Goal: Task Accomplishment & Management: Complete application form

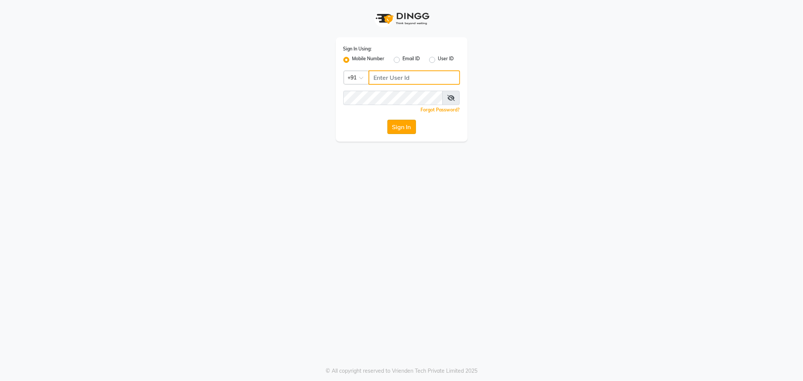
type input "8100331223"
click at [396, 125] on button "Sign In" at bounding box center [401, 127] width 29 height 14
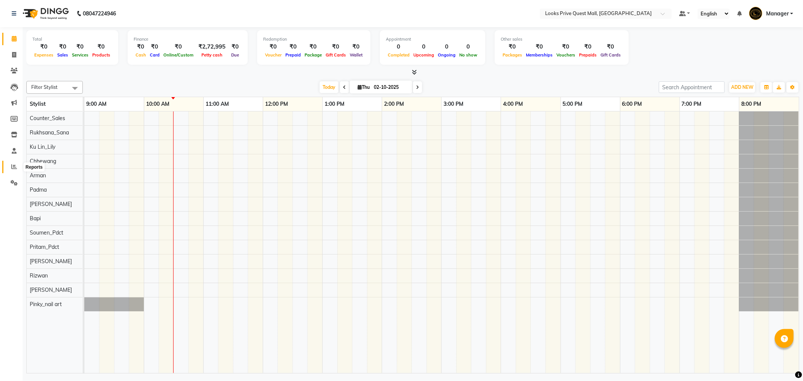
click at [12, 164] on icon at bounding box center [14, 167] width 6 height 6
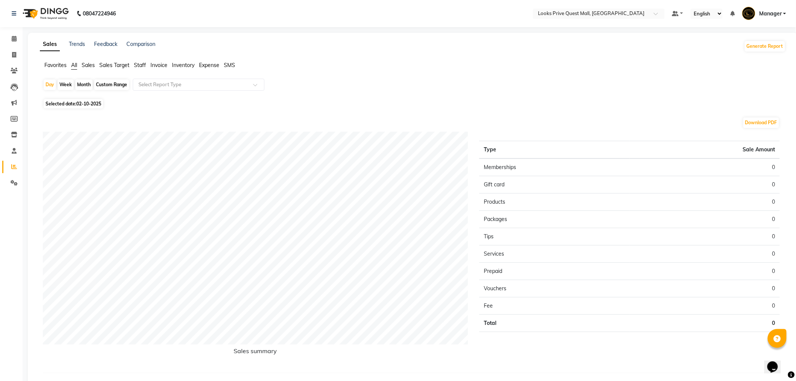
click at [143, 66] on span "Staff" at bounding box center [140, 65] width 12 height 7
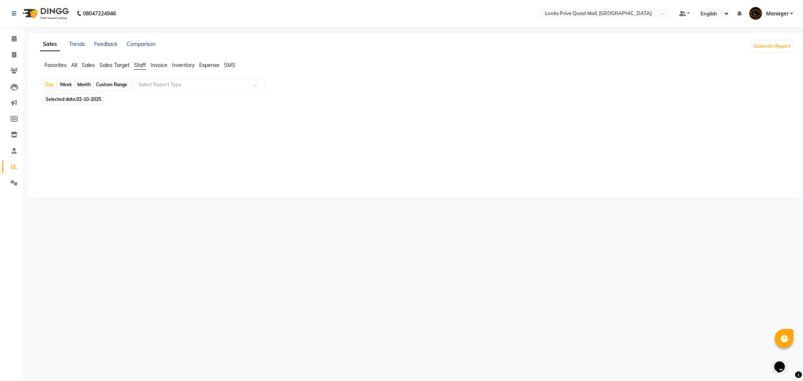
click at [154, 65] on span "Invoice" at bounding box center [159, 65] width 17 height 7
click at [153, 85] on input "text" at bounding box center [191, 85] width 108 height 8
click at [146, 86] on input "text" at bounding box center [191, 85] width 108 height 8
click at [144, 99] on div "Invoice" at bounding box center [198, 98] width 131 height 15
click at [82, 106] on div at bounding box center [415, 112] width 756 height 12
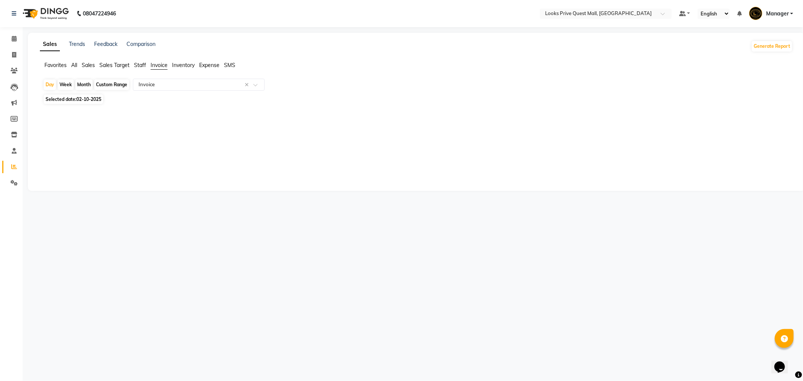
click at [79, 102] on span "02-10-2025" at bounding box center [88, 99] width 25 height 6
select select "10"
select select "2025"
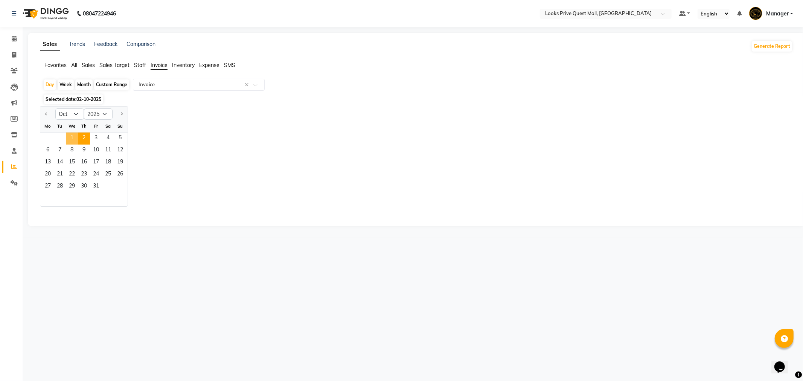
click at [75, 137] on span "1" at bounding box center [72, 138] width 12 height 12
select select "full_report"
select select "pdf"
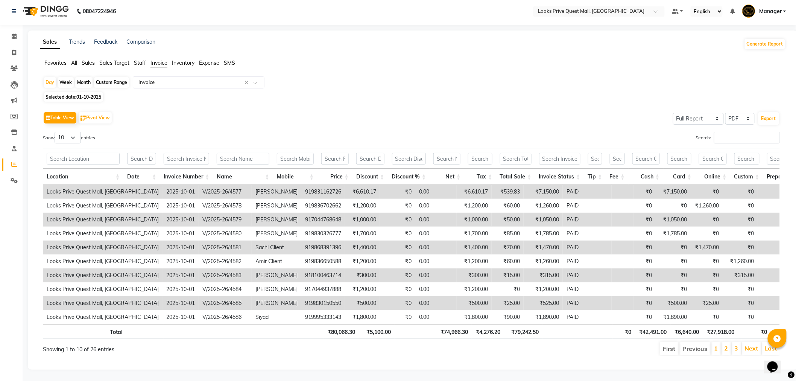
scroll to position [15, 0]
click at [141, 59] on span "Staff" at bounding box center [140, 62] width 12 height 7
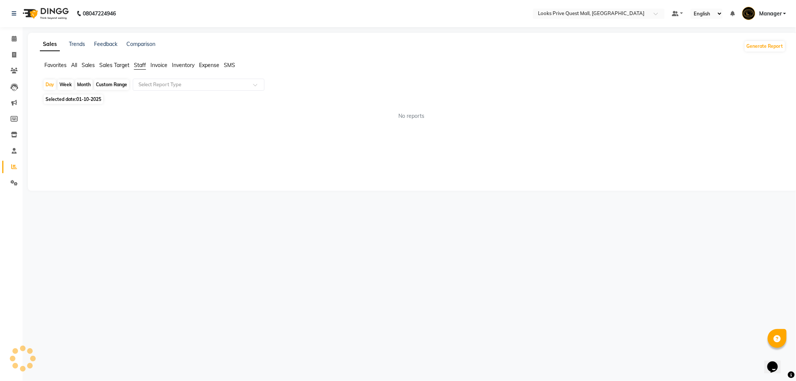
scroll to position [0, 0]
click at [151, 72] on div "Favorites All Sales Sales Target Staff Invoice Inventory Expense SMS" at bounding box center [416, 68] width 764 height 14
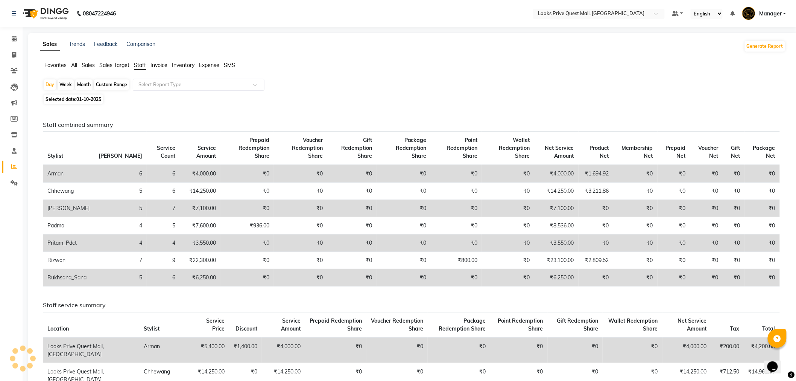
click at [147, 85] on input "text" at bounding box center [191, 85] width 108 height 8
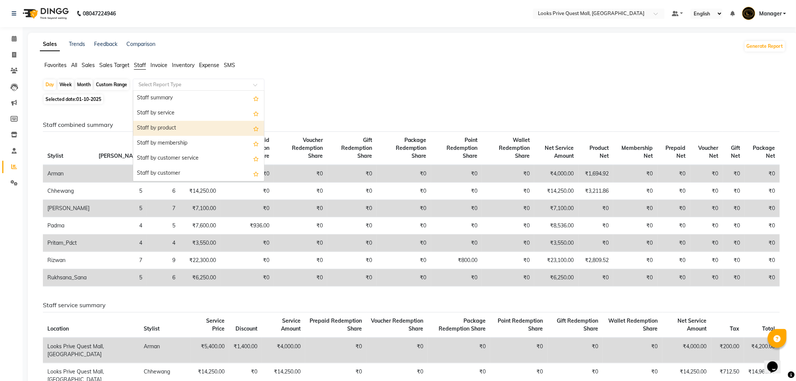
click at [151, 123] on div "Staff by product" at bounding box center [198, 128] width 131 height 15
select select "full_report"
select select "pdf"
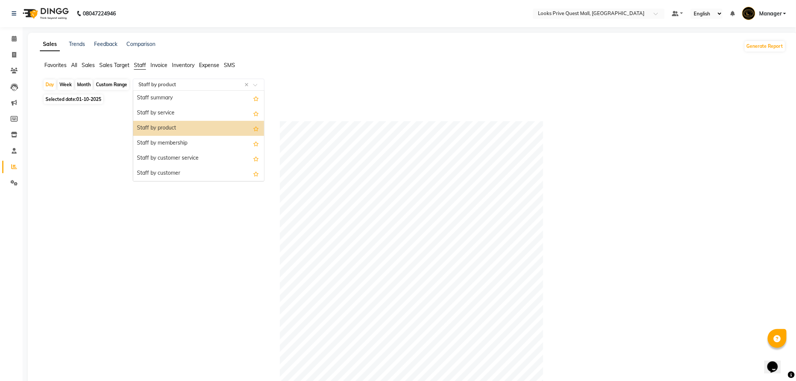
click at [176, 85] on input "text" at bounding box center [191, 85] width 108 height 8
click at [176, 112] on div "Staff by service" at bounding box center [198, 113] width 131 height 15
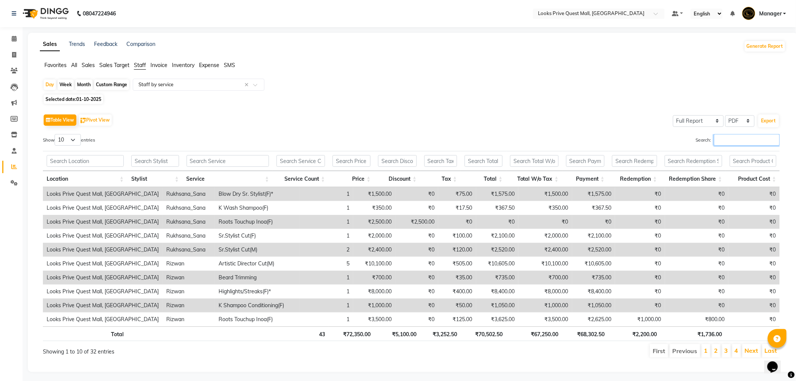
click at [740, 142] on input "Search:" at bounding box center [747, 140] width 66 height 12
type input "r"
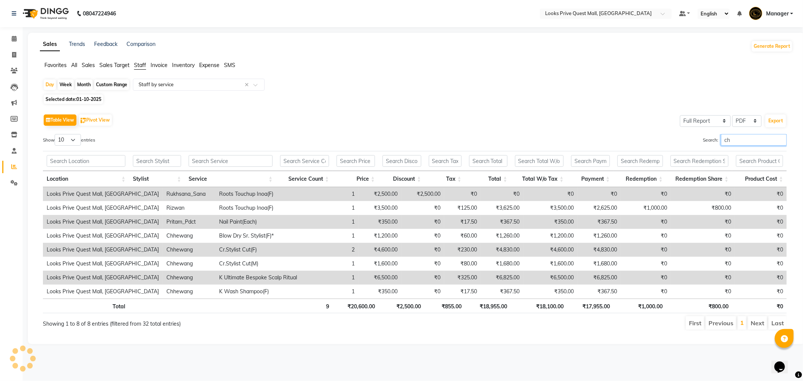
type input "c"
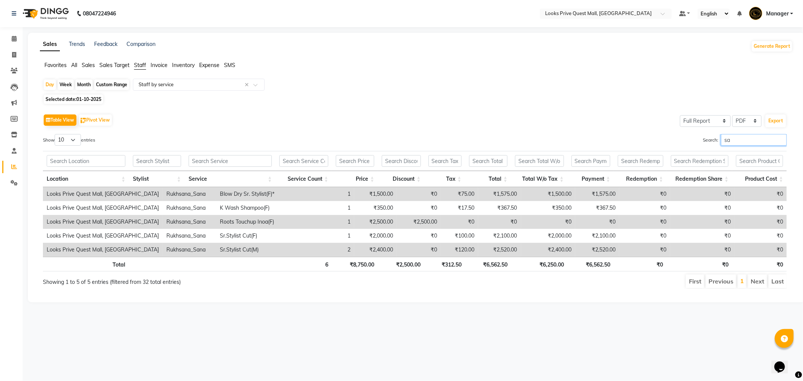
type input "s"
type input "f"
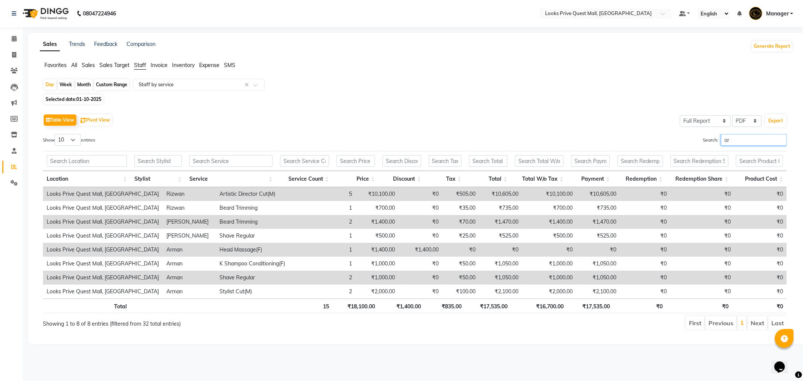
type input "a"
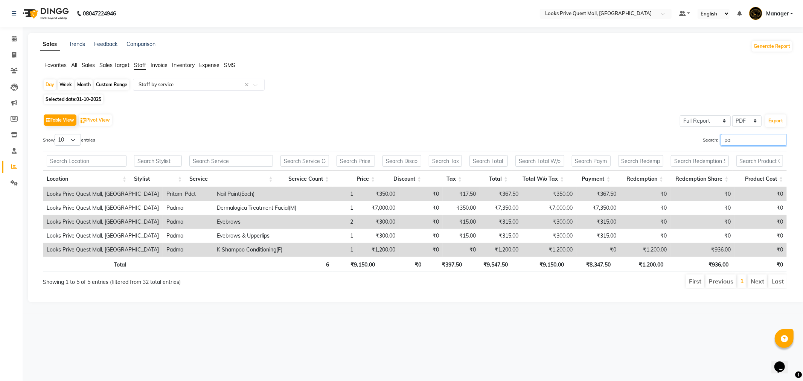
type input "p"
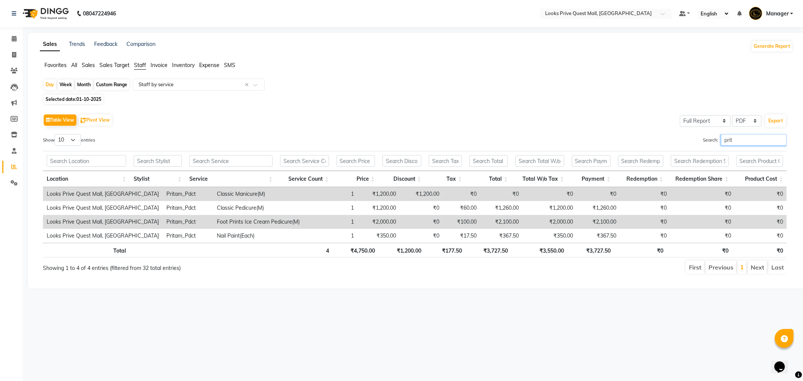
type input "prit"
click at [194, 85] on input "text" at bounding box center [191, 85] width 108 height 8
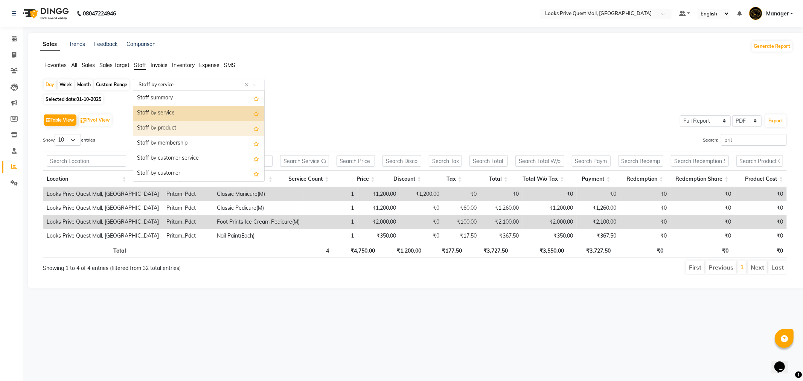
click at [190, 123] on div "Staff by product" at bounding box center [198, 128] width 131 height 15
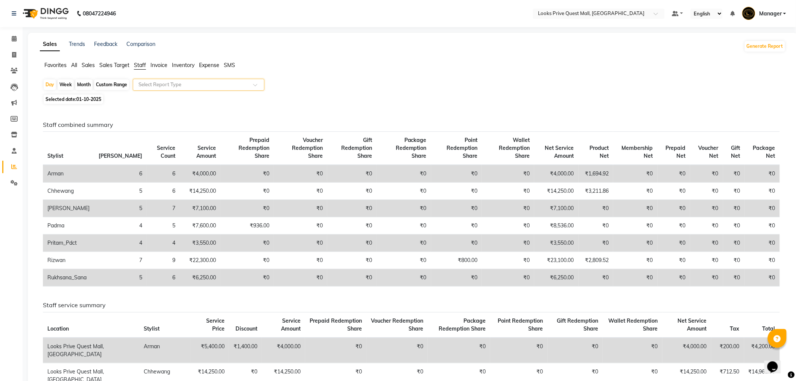
click at [167, 90] on div "Select Report Type" at bounding box center [199, 85] width 132 height 12
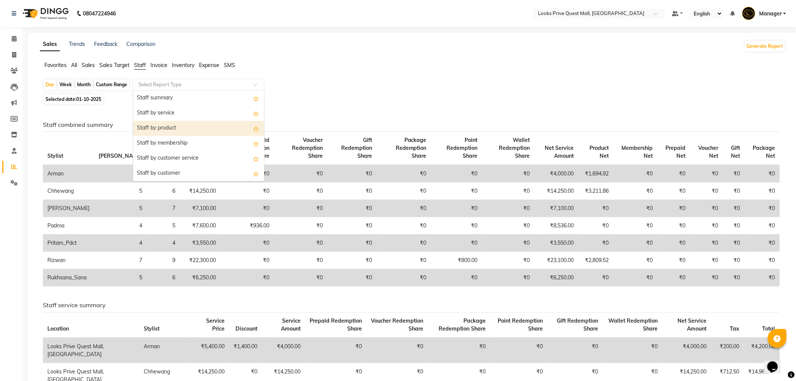
click at [165, 128] on div "Staff by product" at bounding box center [198, 128] width 131 height 15
select select "full_report"
select select "pdf"
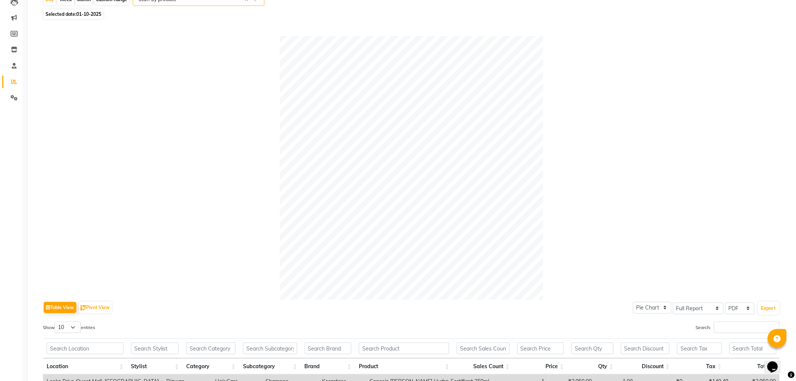
scroll to position [198, 0]
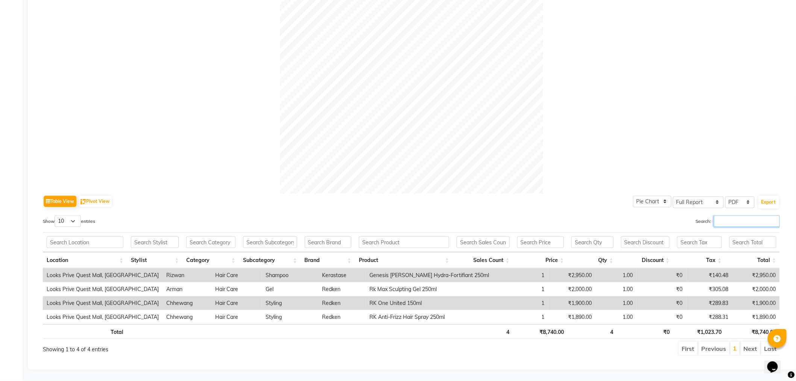
click at [719, 217] on input "Search:" at bounding box center [747, 221] width 66 height 12
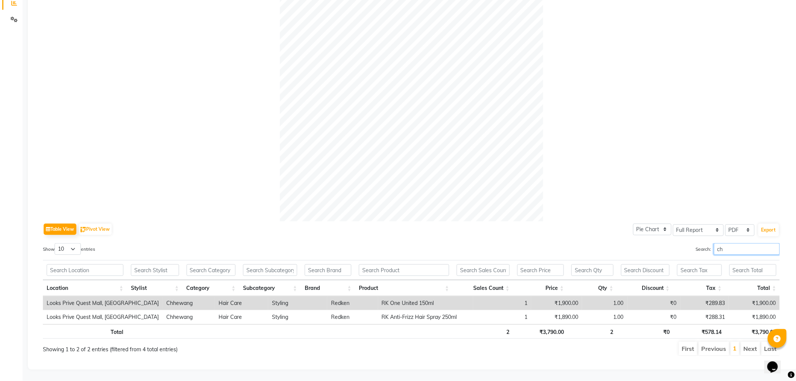
scroll to position [170, 0]
type input "chh"
drag, startPoint x: 727, startPoint y: 246, endPoint x: 616, endPoint y: 245, distance: 110.6
click at [616, 245] on div "Search: chh" at bounding box center [598, 250] width 363 height 15
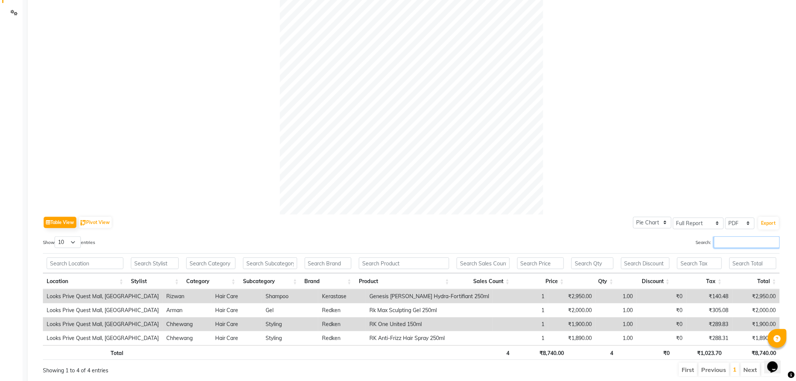
scroll to position [198, 0]
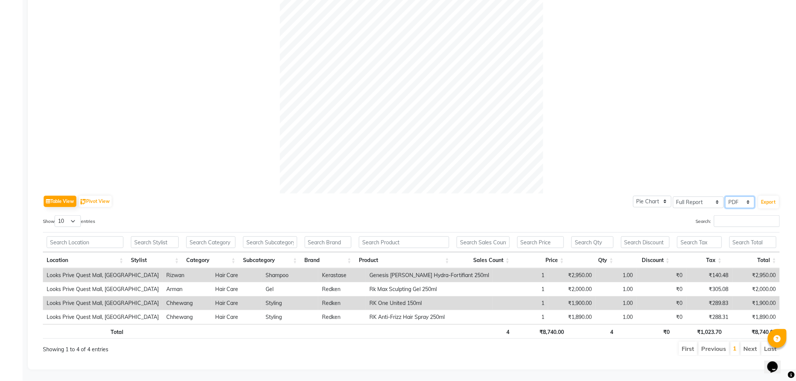
click at [739, 196] on select "Select CSV PDF" at bounding box center [740, 202] width 29 height 12
select select "csv"
click at [726, 196] on select "Select CSV PDF" at bounding box center [740, 202] width 29 height 12
click at [767, 196] on button "Export" at bounding box center [769, 202] width 21 height 13
click at [759, 196] on button "Export" at bounding box center [769, 202] width 21 height 13
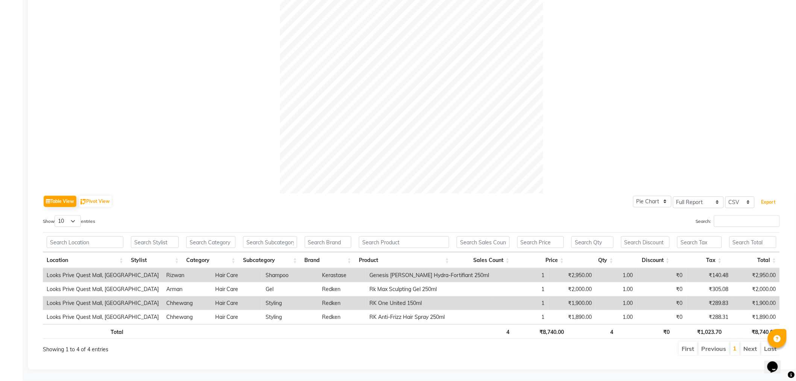
click at [759, 196] on button "Export" at bounding box center [769, 202] width 21 height 13
drag, startPoint x: 348, startPoint y: 269, endPoint x: 461, endPoint y: 266, distance: 113.7
click at [461, 268] on tr "Looks Prive Quest Mall, [GEOGRAPHIC_DATA] [PERSON_NAME] Hair Care Shampoo Keras…" at bounding box center [411, 275] width 737 height 14
copy tr "Genesis [PERSON_NAME] Hydra-Fortifiant 250ml"
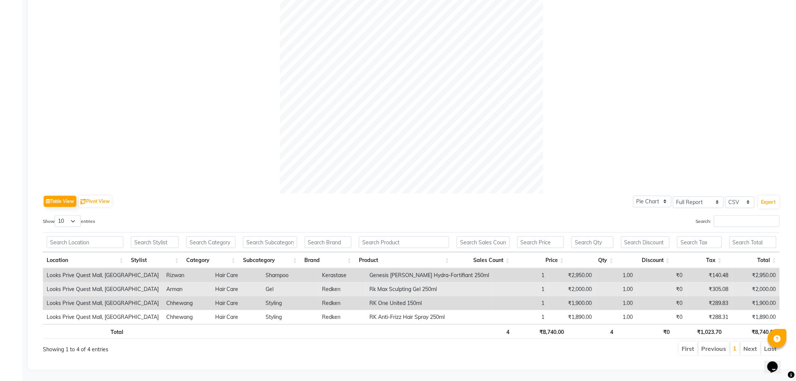
click at [366, 284] on td "Rk Max Sculpting Gel 250ml" at bounding box center [429, 289] width 127 height 14
drag, startPoint x: 355, startPoint y: 283, endPoint x: 446, endPoint y: 286, distance: 90.8
click at [446, 286] on tr "Looks Prive Quest Mall, [GEOGRAPHIC_DATA] Arman Hair Care Gel Redken Rk Max Scu…" at bounding box center [411, 289] width 737 height 14
copy tr "Rk Max Sculpting Gel 250ml"
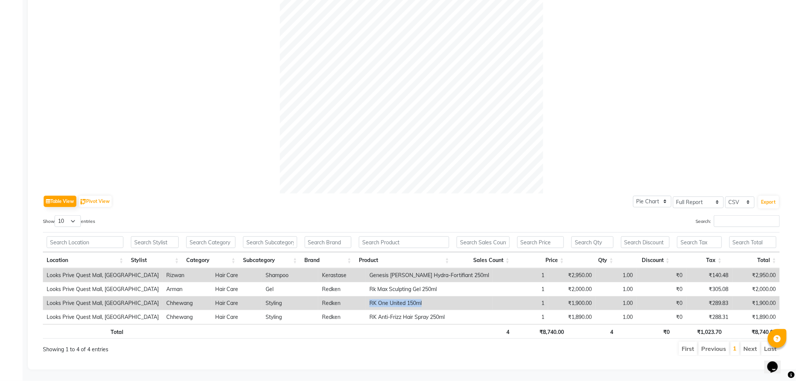
drag, startPoint x: 359, startPoint y: 299, endPoint x: 426, endPoint y: 300, distance: 67.4
click at [426, 300] on td "RK One United 150ml" at bounding box center [429, 303] width 127 height 14
copy td "RK One United 150ml"
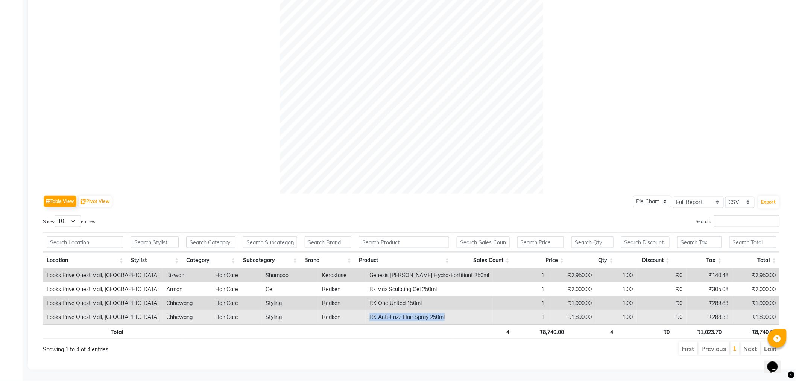
drag, startPoint x: 382, startPoint y: 311, endPoint x: 450, endPoint y: 318, distance: 68.8
click at [450, 318] on tr "Looks Prive Quest Mall, [GEOGRAPHIC_DATA] Chhewang Hair Care Styling Redken RK …" at bounding box center [411, 317] width 737 height 14
copy tr "RK Anti-Frizz Hair Spray 250ml"
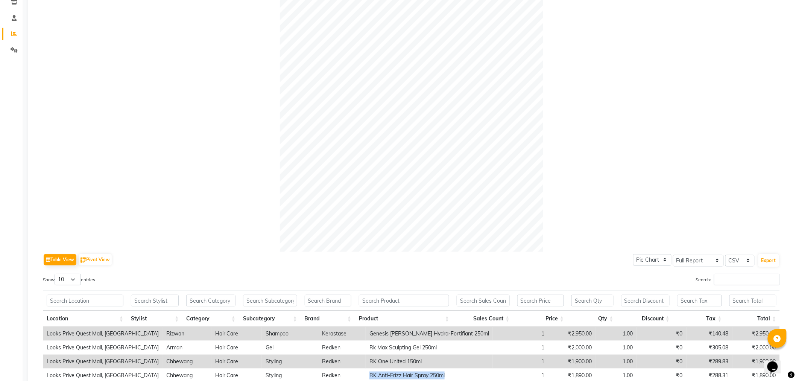
scroll to position [0, 0]
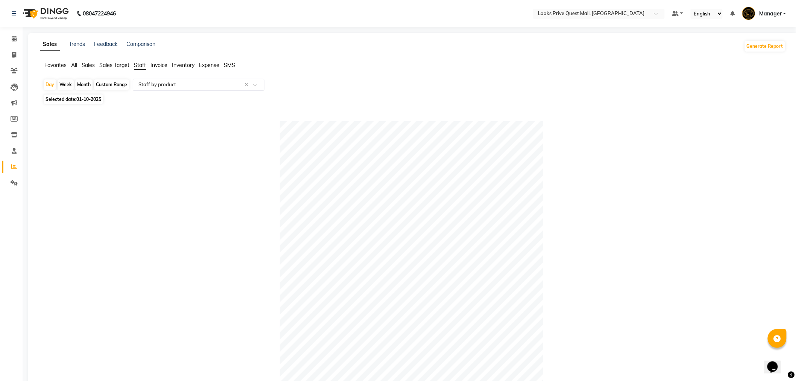
click at [143, 88] on input "text" at bounding box center [191, 85] width 108 height 8
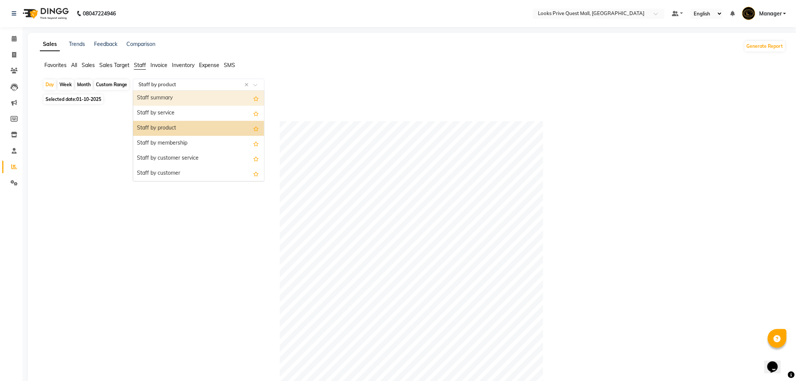
click at [161, 113] on div "Staff by service" at bounding box center [198, 113] width 131 height 15
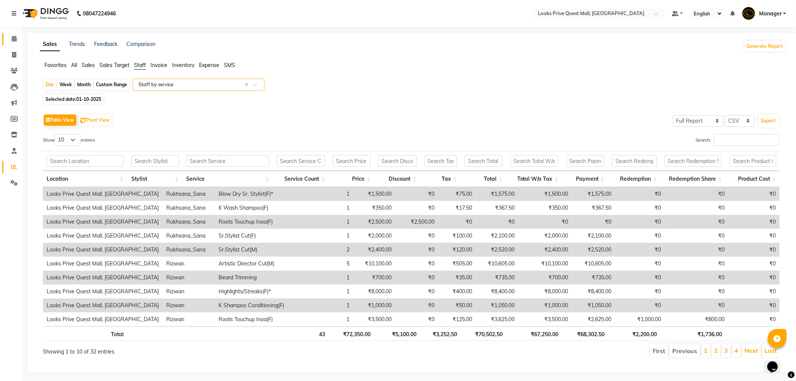
drag, startPoint x: 12, startPoint y: 38, endPoint x: 55, endPoint y: 12, distance: 50.0
click at [12, 38] on icon at bounding box center [14, 39] width 5 height 6
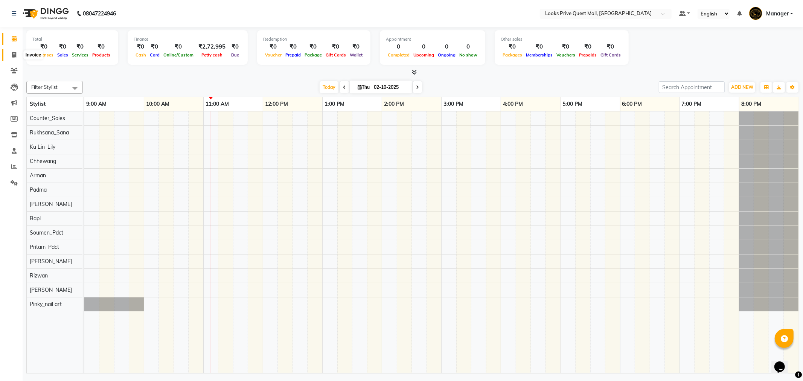
click at [11, 57] on span at bounding box center [14, 55] width 13 height 9
select select "6141"
select select "service"
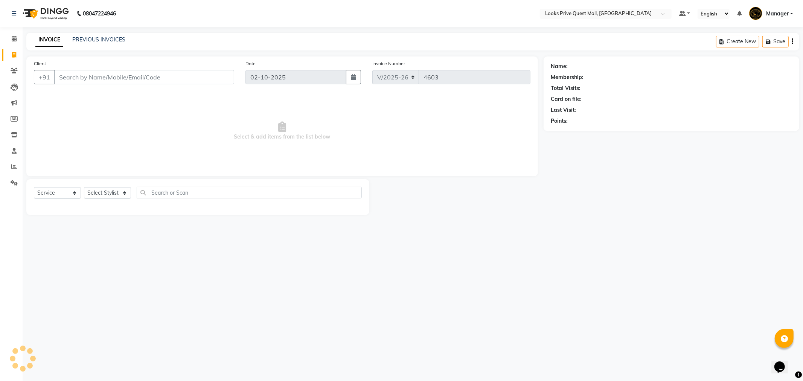
click at [130, 79] on input "Client" at bounding box center [144, 77] width 180 height 14
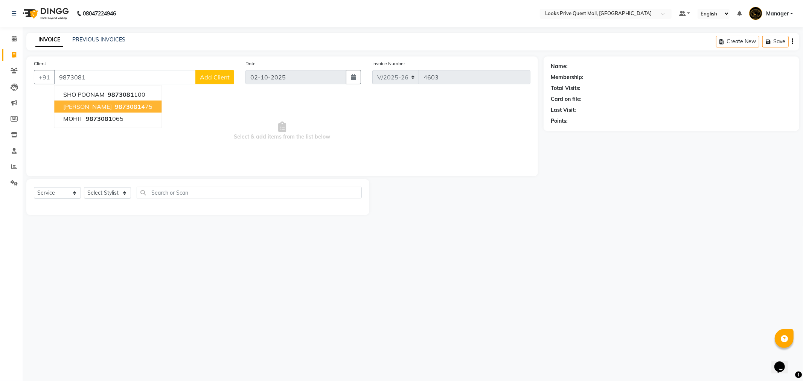
click at [124, 107] on span "9873081" at bounding box center [128, 107] width 26 height 8
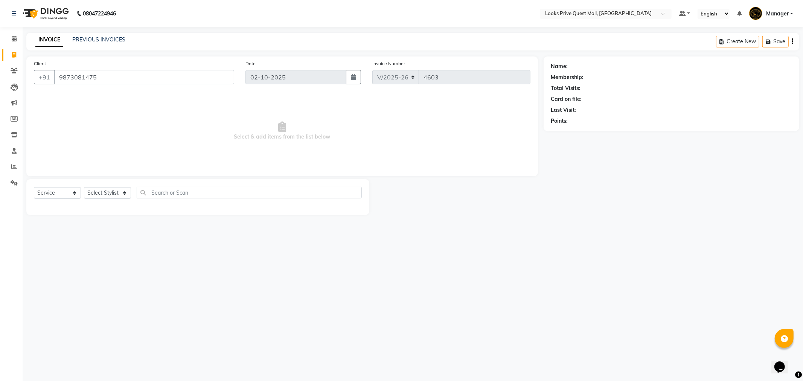
type input "9873081475"
select select "1: Object"
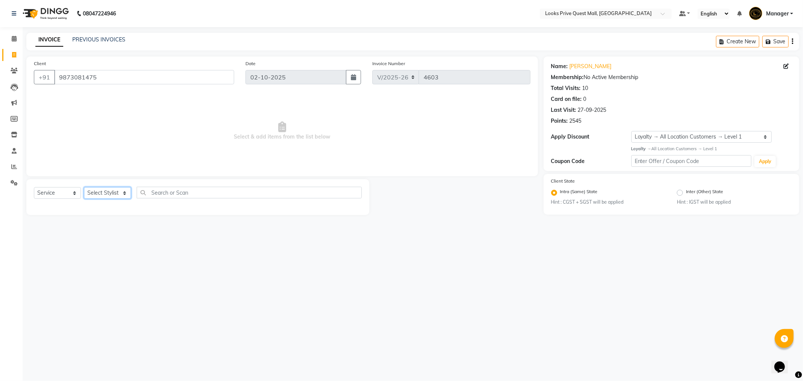
click at [122, 193] on select "Select Stylist Arman Bapi Chhewang Counter_Sales [PERSON_NAME] [PERSON_NAME] [P…" at bounding box center [107, 193] width 47 height 12
click at [84, 187] on select "Select Stylist Arman Bapi Chhewang Counter_Sales [PERSON_NAME] [PERSON_NAME] [P…" at bounding box center [107, 193] width 47 height 12
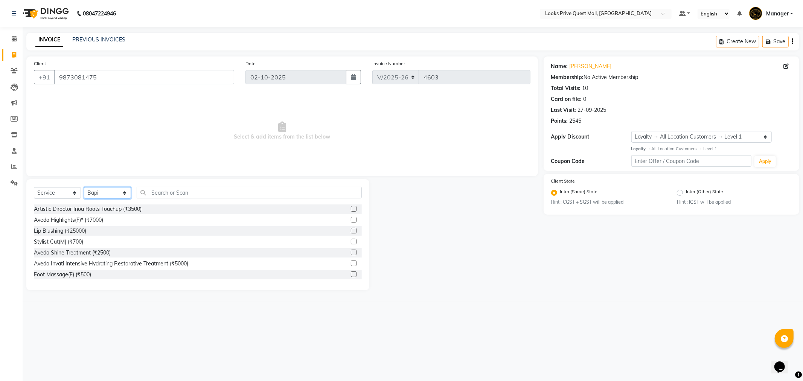
click at [108, 195] on select "Select Stylist Arman Bapi Chhewang Counter_Sales [PERSON_NAME] [PERSON_NAME] [P…" at bounding box center [107, 193] width 47 height 12
select select "46691"
click at [84, 187] on select "Select Stylist Arman Bapi Chhewang Counter_Sales [PERSON_NAME] [PERSON_NAME] [P…" at bounding box center [107, 193] width 47 height 12
click at [187, 185] on div "Select Service Product Membership Package Voucher Prepaid Gift Card Select Styl…" at bounding box center [197, 234] width 343 height 111
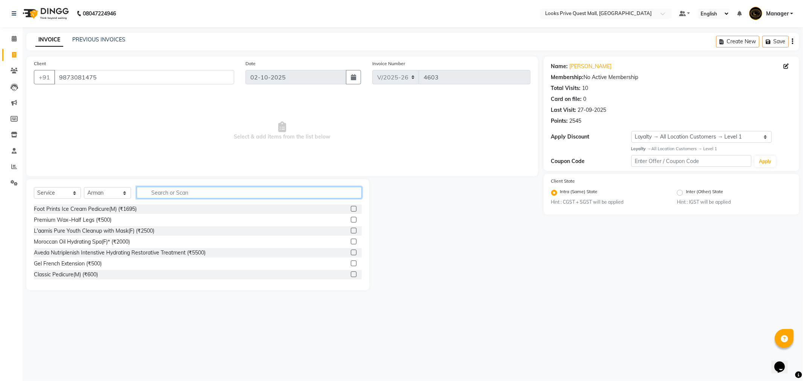
click at [189, 193] on input "text" at bounding box center [249, 193] width 225 height 12
click at [181, 190] on input "text" at bounding box center [249, 193] width 225 height 12
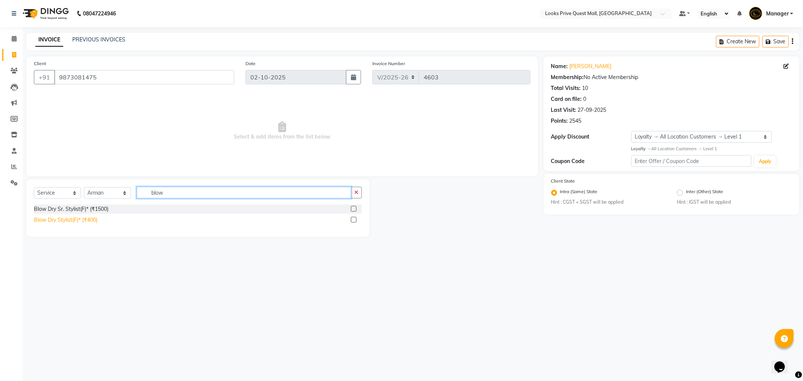
type input "blow"
click at [74, 218] on div "Blow Dry Stylist(F)* (₹400)" at bounding box center [66, 220] width 64 height 8
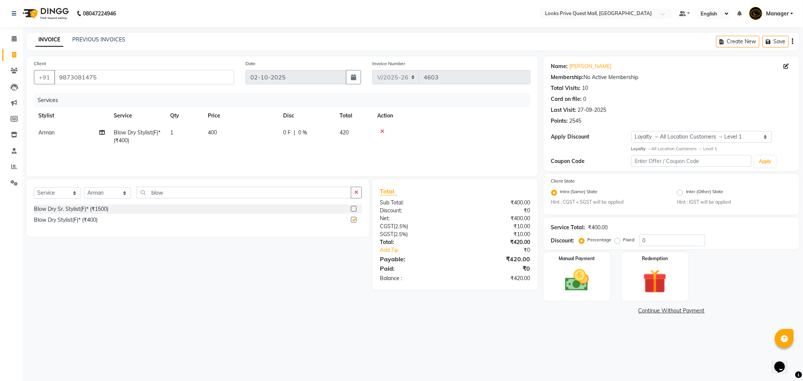
checkbox input "false"
click at [243, 132] on td "400" at bounding box center [240, 136] width 75 height 25
drag, startPoint x: 261, startPoint y: 131, endPoint x: 221, endPoint y: 141, distance: 40.8
click at [221, 141] on tr "Arman Bapi Chhewang Counter_Sales [PERSON_NAME] [PERSON_NAME] [PERSON_NAME] Man…" at bounding box center [282, 140] width 496 height 32
type input "1200"
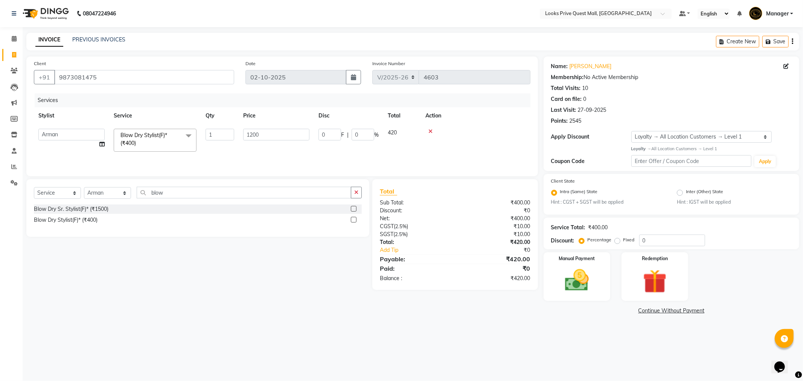
click at [231, 150] on div "Services Stylist Service Qty Price Disc Total Action Arman Bapi Chhewang Counte…" at bounding box center [282, 130] width 496 height 75
click at [565, 268] on img at bounding box center [577, 280] width 40 height 29
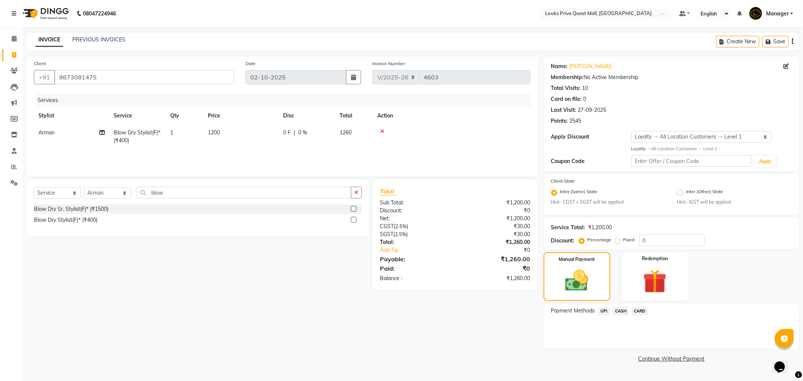
click at [620, 312] on span "CASH" at bounding box center [620, 311] width 16 height 9
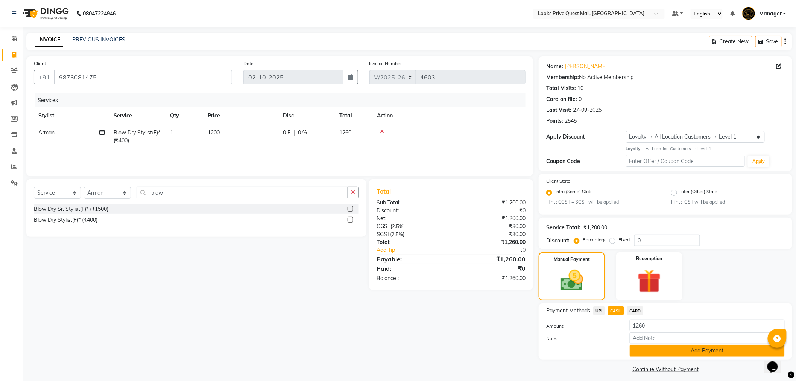
click at [654, 350] on button "Add Payment" at bounding box center [707, 351] width 155 height 12
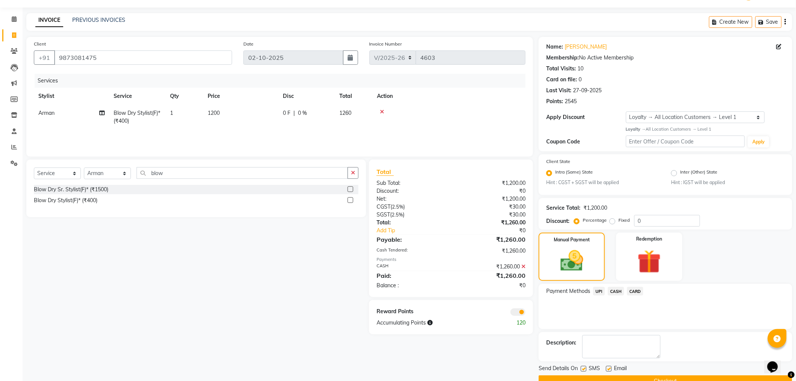
scroll to position [37, 0]
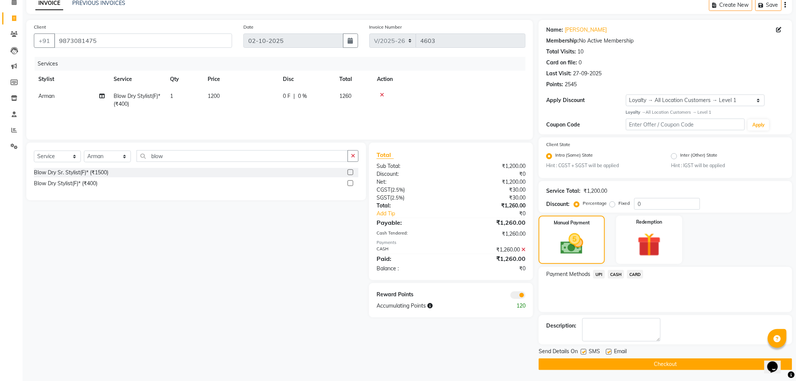
click at [610, 351] on label at bounding box center [609, 352] width 6 height 6
click at [610, 351] on input "checkbox" at bounding box center [608, 352] width 5 height 5
checkbox input "false"
click at [583, 364] on button "Checkout" at bounding box center [666, 364] width 254 height 12
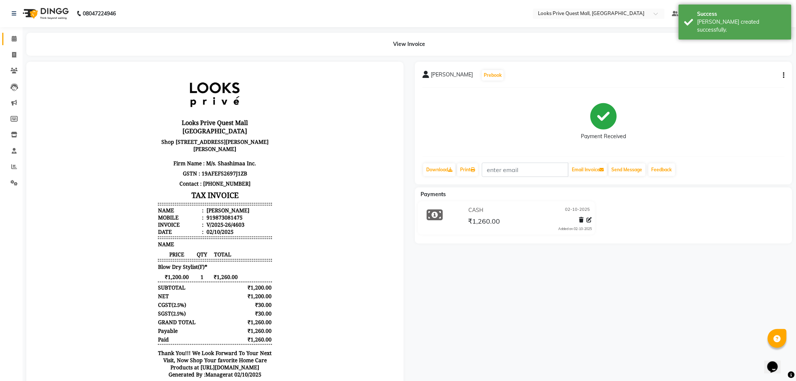
click at [15, 34] on link "Calendar" at bounding box center [11, 39] width 18 height 12
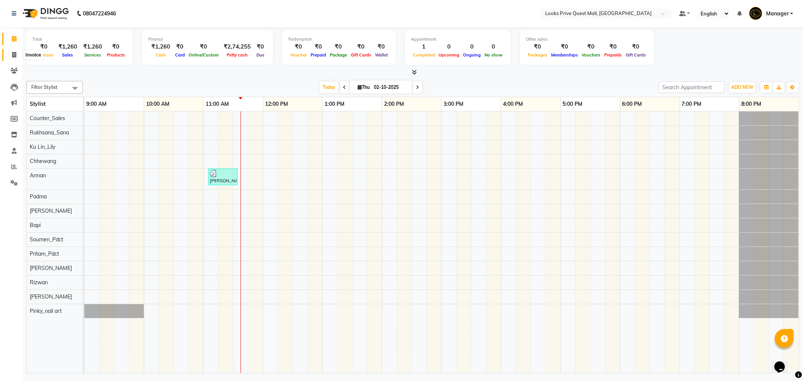
click at [19, 53] on span at bounding box center [14, 55] width 13 height 9
select select "service"
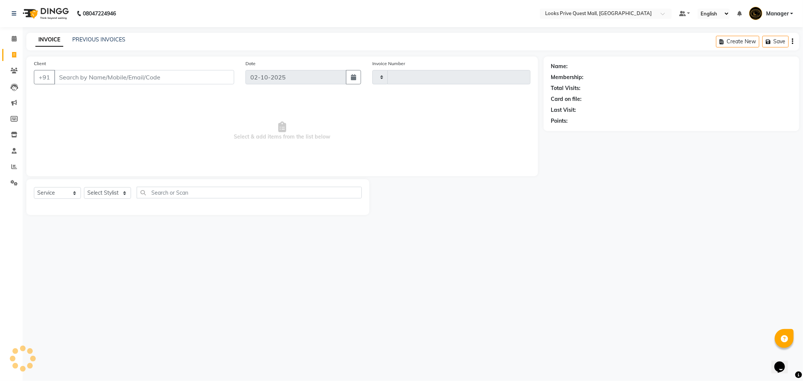
click at [65, 72] on input "Client" at bounding box center [144, 77] width 180 height 14
type input "4604"
select select "6141"
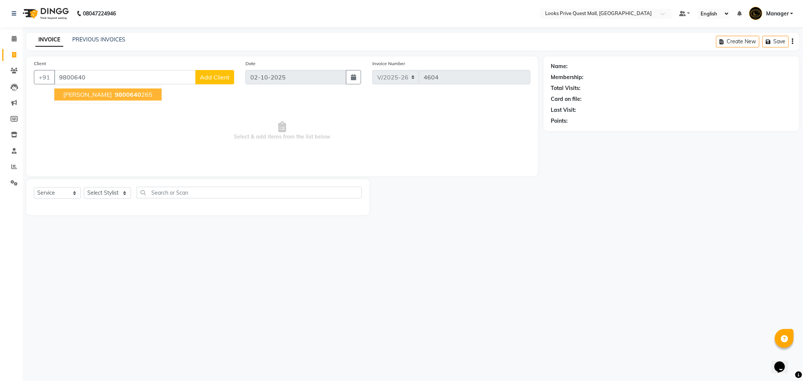
click at [83, 96] on span "[PERSON_NAME]" at bounding box center [87, 95] width 49 height 8
type input "9800640265"
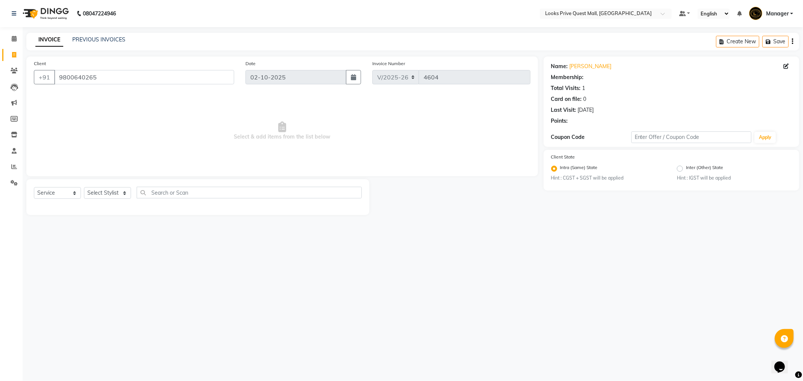
select select "1: Object"
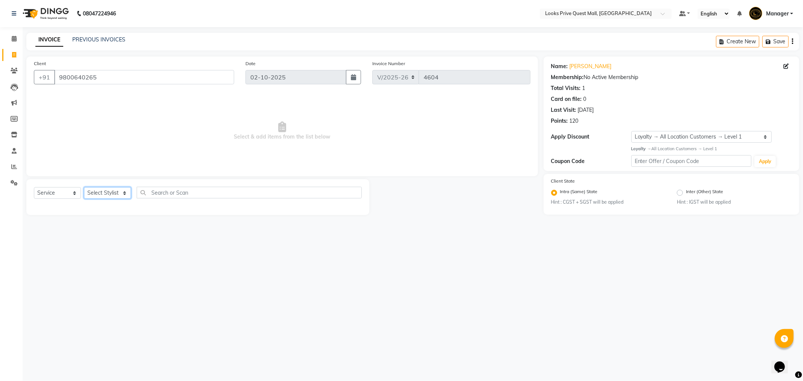
click at [114, 194] on select "Select Stylist Arman Bapi Chhewang Counter_Sales [PERSON_NAME] [PERSON_NAME] [P…" at bounding box center [107, 193] width 47 height 12
select select "46700"
click at [84, 187] on select "Select Stylist Arman Bapi Chhewang Counter_Sales [PERSON_NAME] [PERSON_NAME] [P…" at bounding box center [107, 193] width 47 height 12
